Goal: Transaction & Acquisition: Purchase product/service

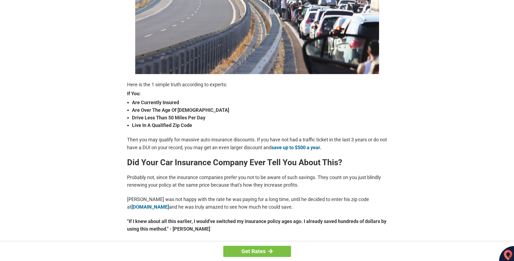
scroll to position [128, 0]
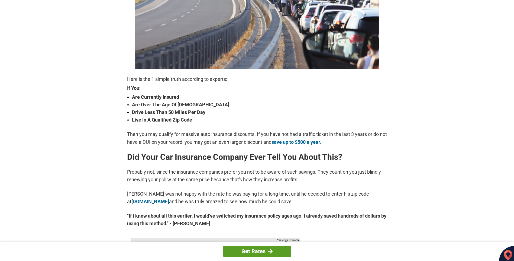
click at [269, 250] on div at bounding box center [270, 250] width 5 height 5
